Goal: Information Seeking & Learning: Learn about a topic

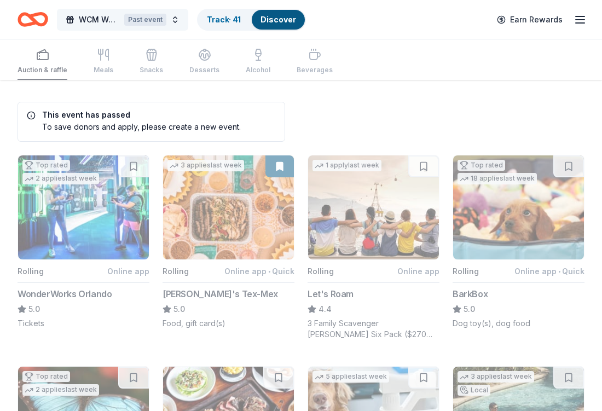
click at [177, 19] on button "WCM Weekly Free Community Bingo [GEOGRAPHIC_DATA] [US_STATE] Past event" at bounding box center [122, 20] width 131 height 22
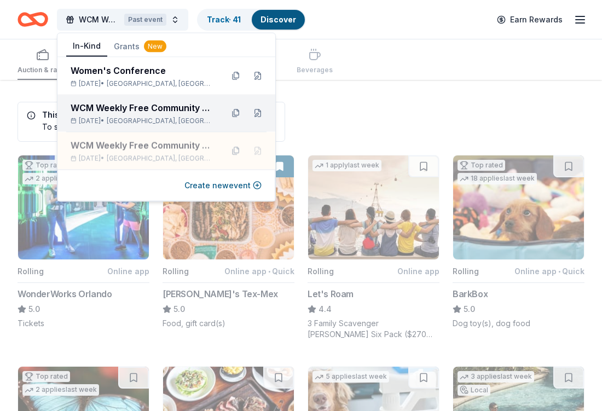
click at [167, 106] on div "WCM Weekly Free Community Bingo [GEOGRAPHIC_DATA] [US_STATE]" at bounding box center [142, 107] width 143 height 13
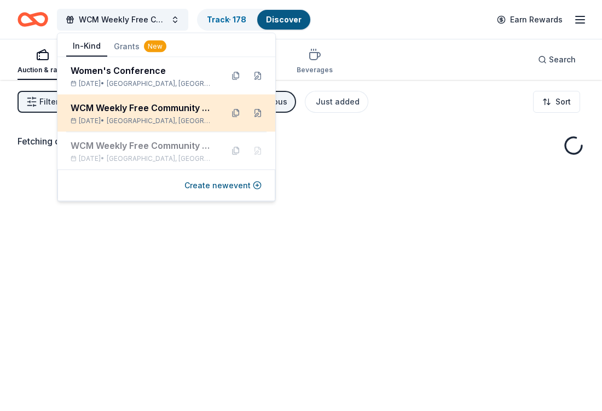
click at [167, 107] on div "WCM Weekly Free Community Bingo [GEOGRAPHIC_DATA] [US_STATE]" at bounding box center [142, 107] width 143 height 13
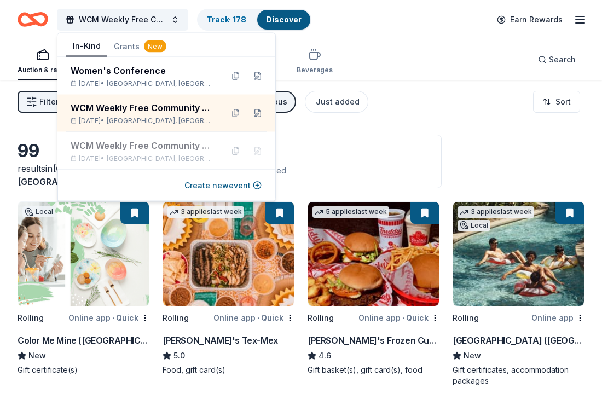
click at [381, 164] on div "1 this month 50 passed" at bounding box center [302, 170] width 252 height 18
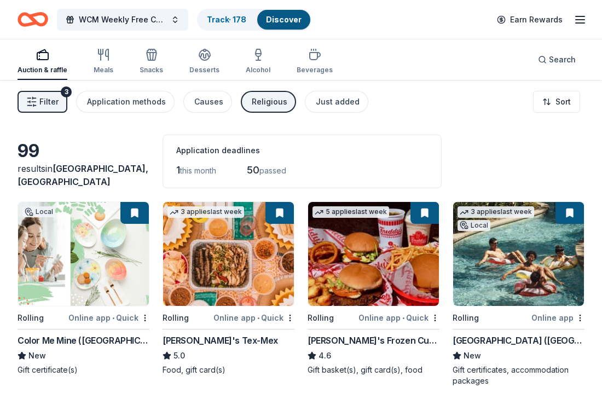
click at [275, 106] on div "Religious" at bounding box center [270, 101] width 36 height 13
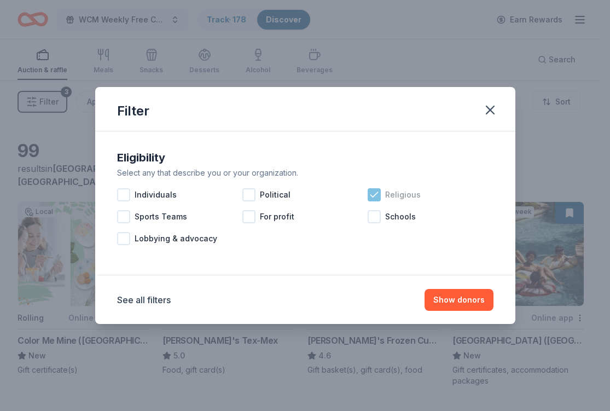
click at [375, 196] on icon at bounding box center [374, 194] width 11 height 11
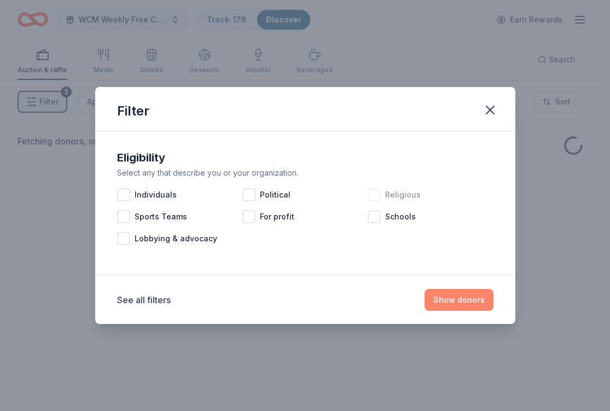
click at [451, 309] on button "Show donors" at bounding box center [459, 300] width 69 height 22
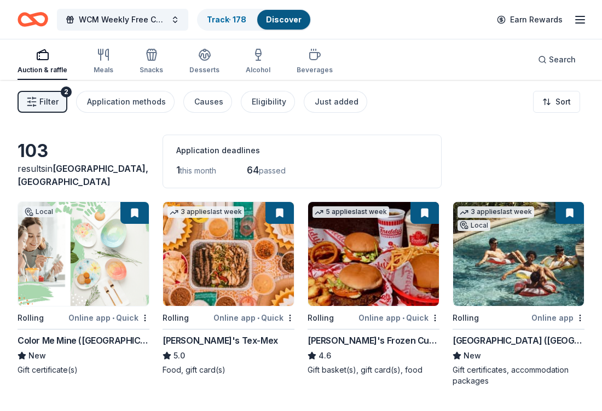
click at [38, 103] on button "Filter 2" at bounding box center [43, 102] width 50 height 22
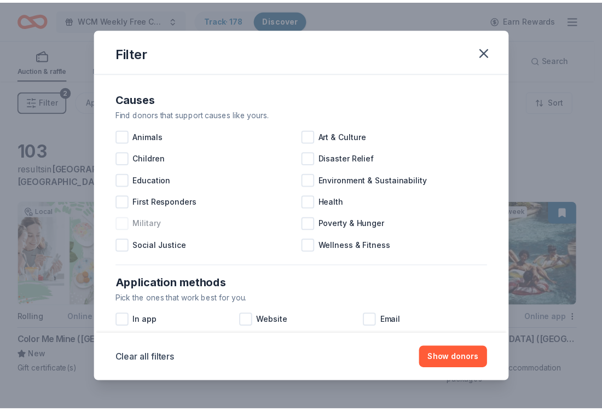
scroll to position [460, 0]
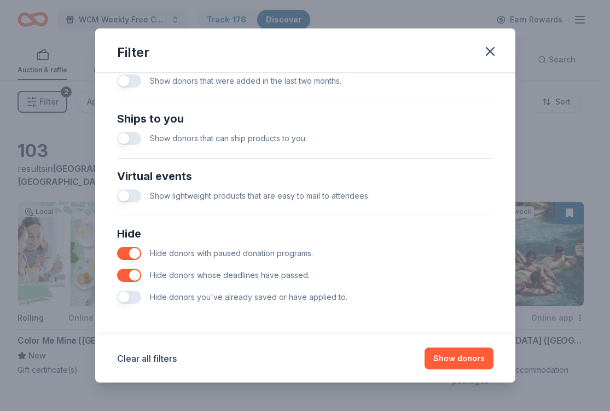
click at [137, 301] on button "button" at bounding box center [129, 297] width 24 height 13
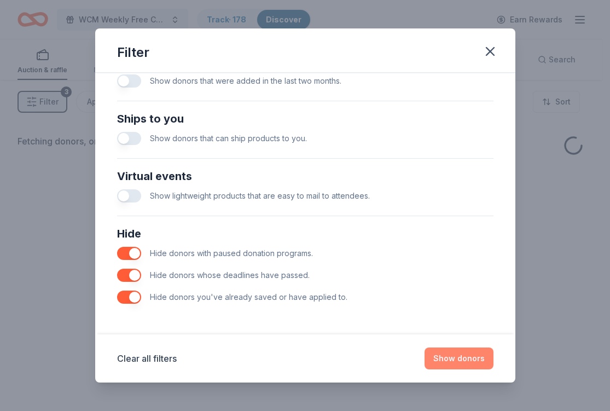
click at [448, 357] on button "Show donors" at bounding box center [459, 358] width 69 height 22
